Goal: Find contact information: Find contact information

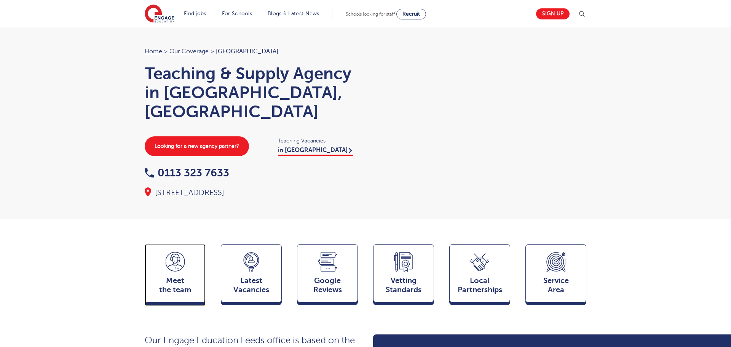
click at [176, 255] on icon at bounding box center [175, 261] width 19 height 19
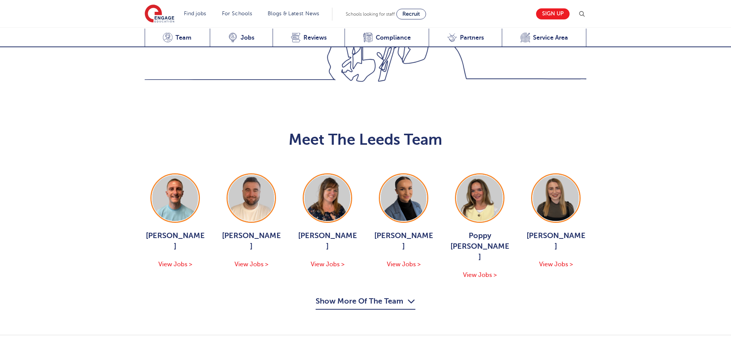
scroll to position [831, 0]
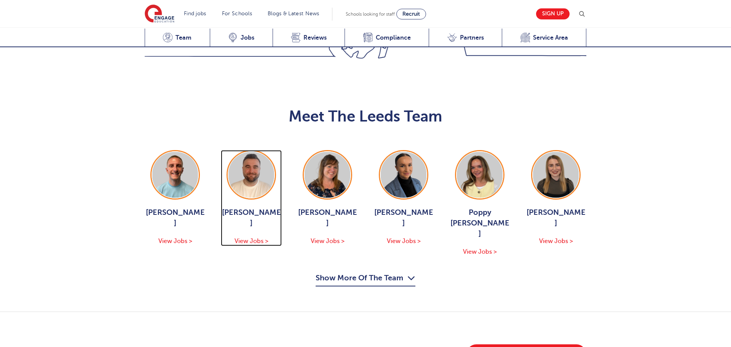
click at [254, 152] on img at bounding box center [251, 175] width 46 height 46
